Goal: Find specific page/section: Find specific page/section

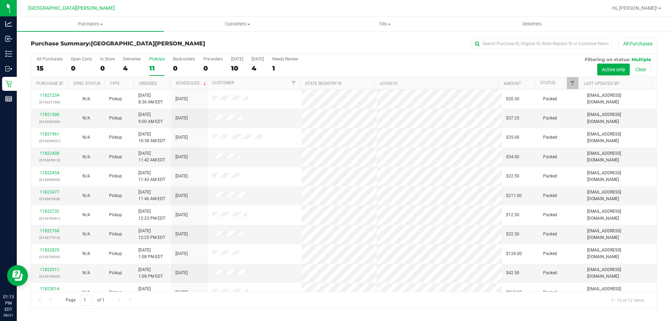
click at [163, 63] on label "PickUps 11" at bounding box center [156, 66] width 15 height 19
click at [0, 0] on input "PickUps 11" at bounding box center [0, 0] width 0 height 0
click at [157, 65] on div "12" at bounding box center [156, 68] width 15 height 8
click at [0, 0] on input "PickUps 12" at bounding box center [0, 0] width 0 height 0
click at [108, 57] on div "In Store" at bounding box center [107, 59] width 14 height 5
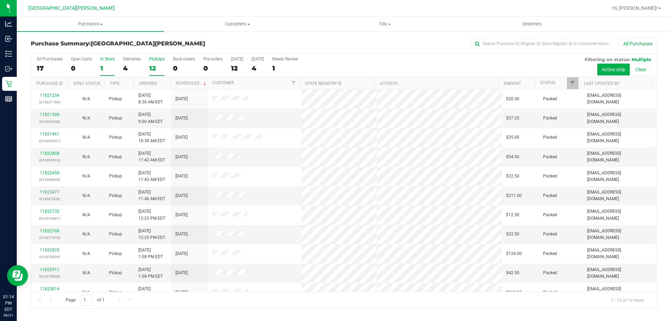
click at [0, 0] on input "In Store 1" at bounding box center [0, 0] width 0 height 0
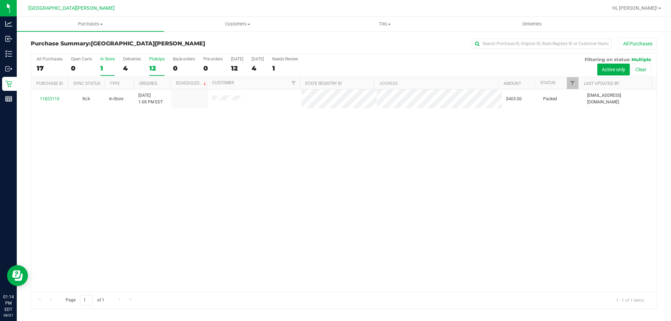
click at [155, 67] on div "12" at bounding box center [156, 68] width 15 height 8
click at [0, 0] on input "PickUps 12" at bounding box center [0, 0] width 0 height 0
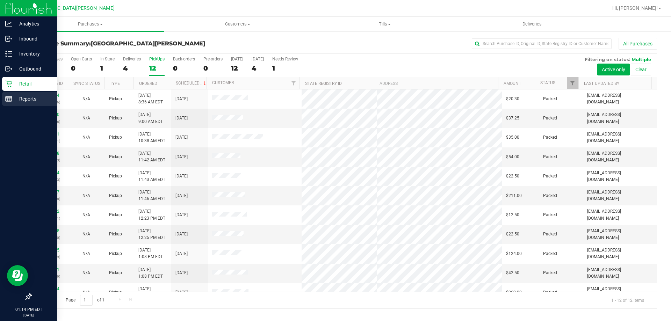
click at [9, 100] on icon at bounding box center [8, 98] width 7 height 7
